Goal: Transaction & Acquisition: Subscribe to service/newsletter

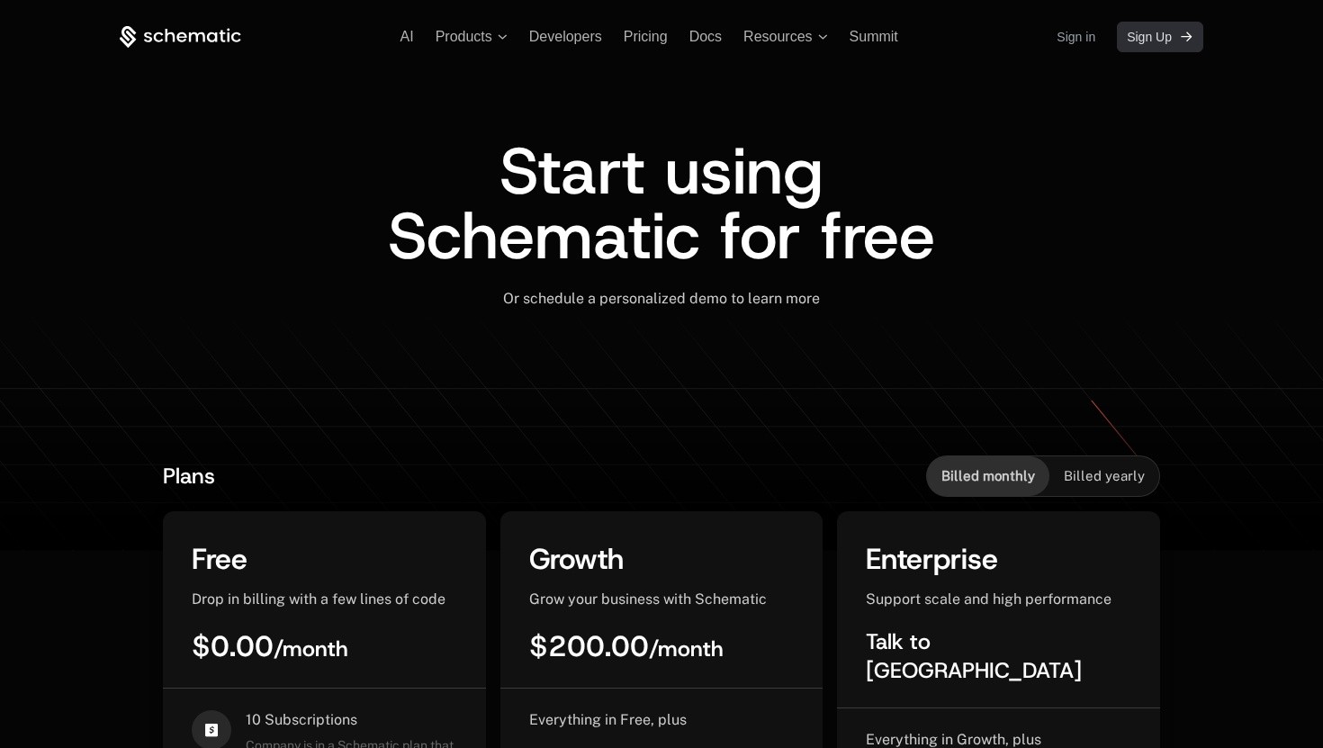
click at [1148, 41] on span "Sign Up" at bounding box center [1149, 37] width 45 height 18
